Goal: Information Seeking & Learning: Check status

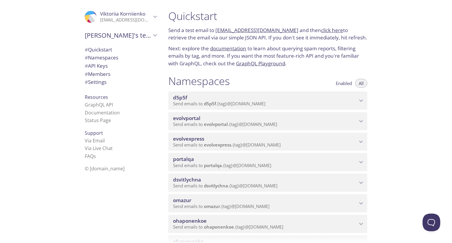
click at [203, 127] on span "Send emails to evolvportal . {tag} @[DOMAIN_NAME]" at bounding box center [225, 124] width 104 height 6
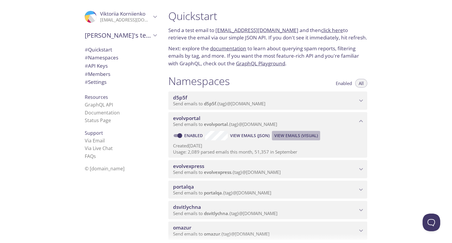
click at [299, 139] on button "View Emails (Visual)" at bounding box center [296, 135] width 48 height 9
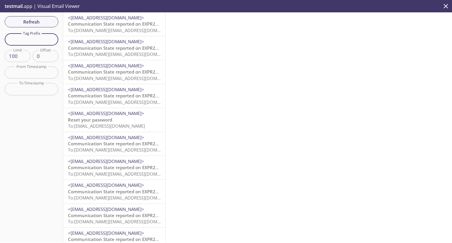
click at [20, 38] on input "text" at bounding box center [32, 39] width 54 height 12
type input "vkcus"
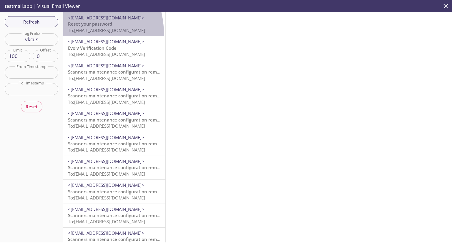
click at [67, 34] on div "<[EMAIL_ADDRESS][DOMAIN_NAME]> Reset your password To: [EMAIL_ADDRESS][DOMAIN_N…" at bounding box center [114, 24] width 102 height 24
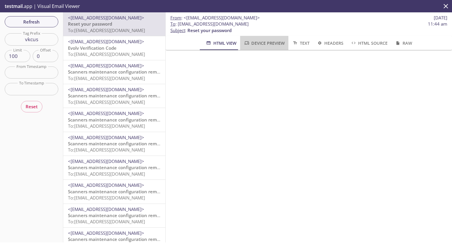
click at [253, 45] on span "Device Preview" at bounding box center [264, 42] width 41 height 7
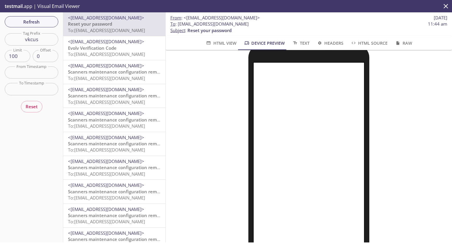
scroll to position [32, 0]
